Goal: Entertainment & Leisure: Consume media (video, audio)

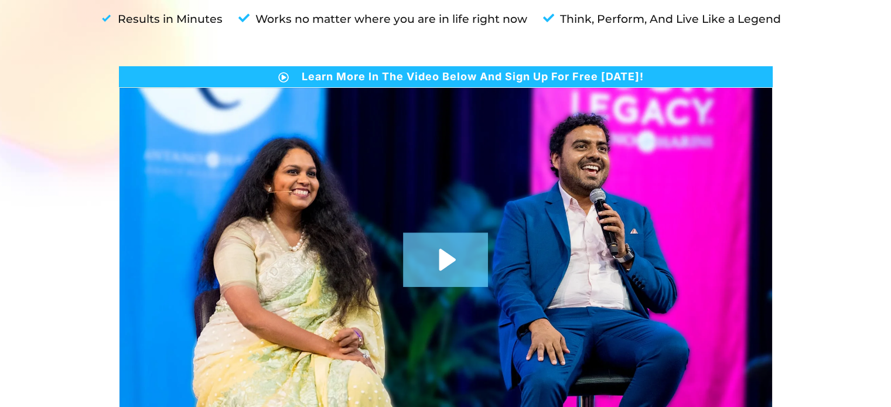
scroll to position [422, 0]
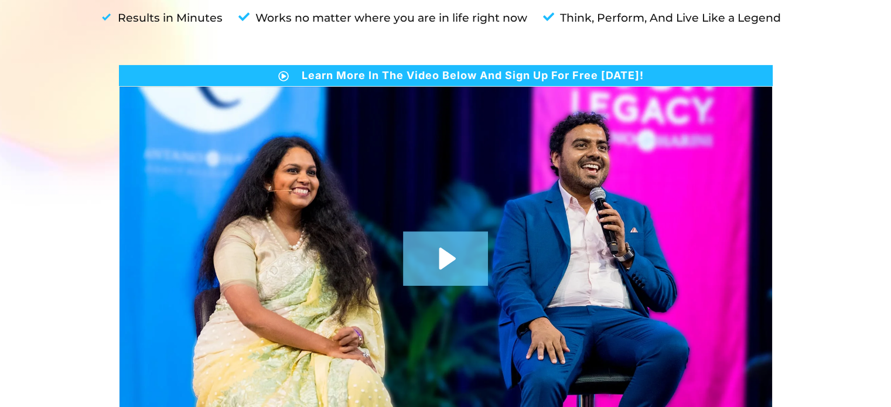
click at [459, 231] on icon "Play Video: anh_main_page (1080p)" at bounding box center [445, 258] width 85 height 54
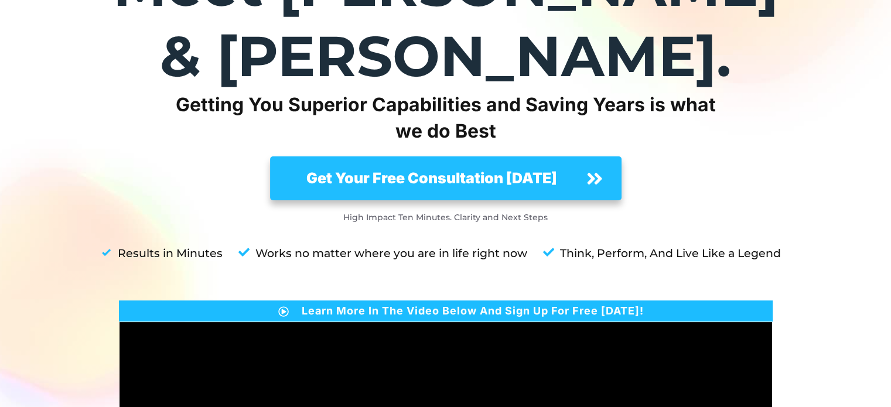
scroll to position [0, 0]
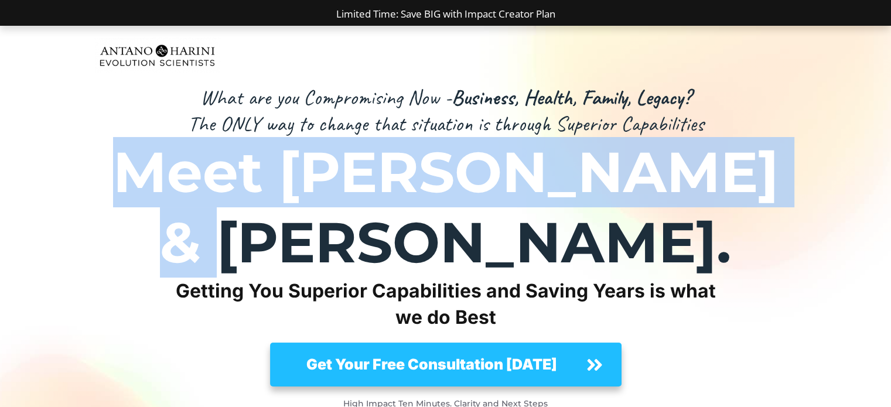
drag, startPoint x: 136, startPoint y: 170, endPoint x: 775, endPoint y: 173, distance: 638.9
click at [775, 173] on p "Meet [PERSON_NAME] & [PERSON_NAME]." at bounding box center [446, 207] width 702 height 141
copy strong "Meet [PERSON_NAME] & [PERSON_NAME]."
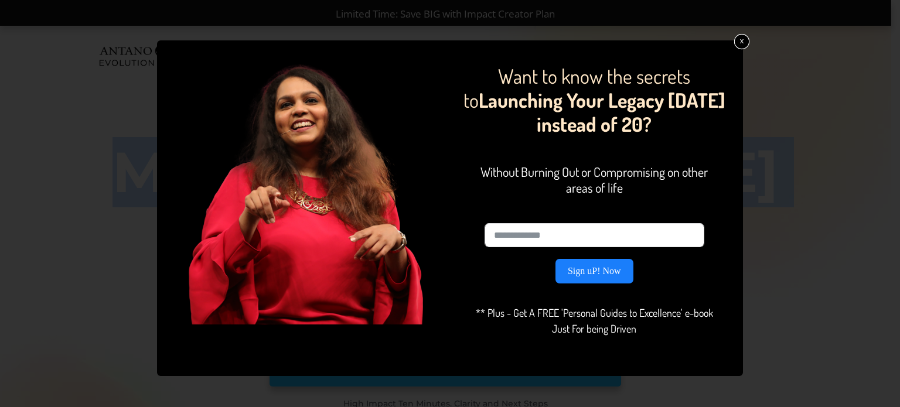
click at [740, 39] on link "x" at bounding box center [741, 41] width 15 height 15
